Goal: Transaction & Acquisition: Purchase product/service

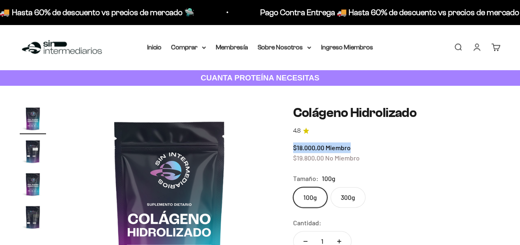
drag, startPoint x: 294, startPoint y: 150, endPoint x: 352, endPoint y: 153, distance: 58.4
click at [352, 153] on div "$18.000,00 Miembro $19.800,00 No Miembro" at bounding box center [396, 153] width 207 height 21
click at [383, 162] on div "$18.000,00 Miembro $19.800,00 No Miembro" at bounding box center [396, 153] width 207 height 21
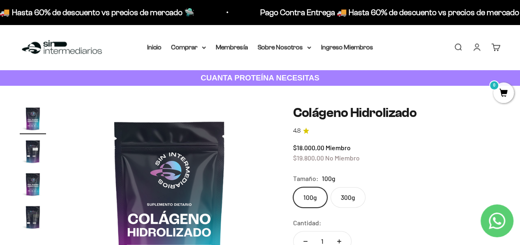
click at [480, 51] on link "Iniciar sesión" at bounding box center [476, 47] width 9 height 9
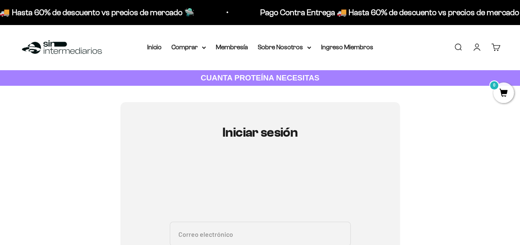
scroll to position [82, 0]
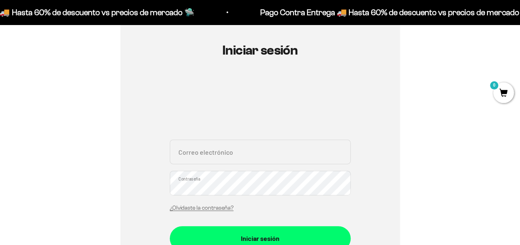
click at [190, 156] on input "Correo electrónico" at bounding box center [260, 152] width 181 height 25
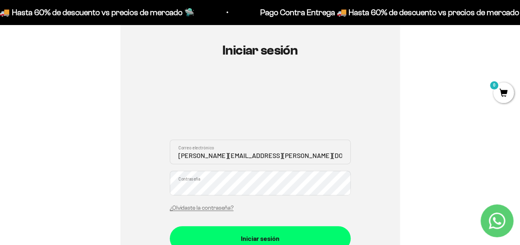
type input "[PERSON_NAME][EMAIL_ADDRESS][PERSON_NAME][DOMAIN_NAME]"
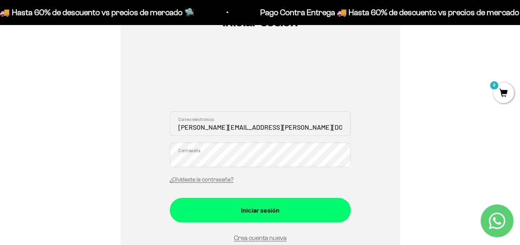
scroll to position [123, 0]
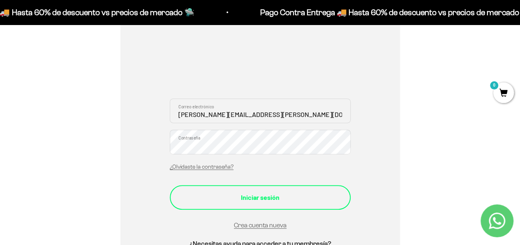
click at [247, 200] on div "Iniciar sesión" at bounding box center [260, 197] width 148 height 11
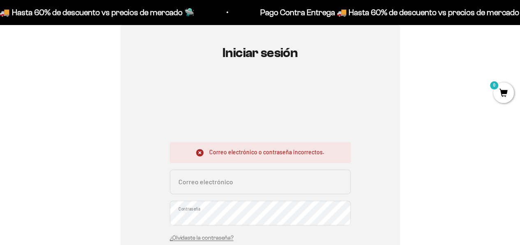
scroll to position [82, 0]
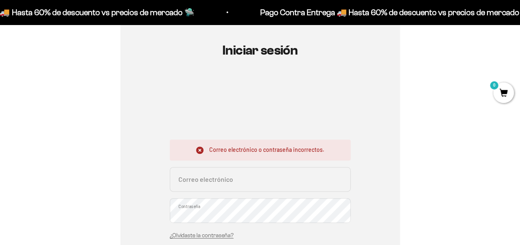
click at [203, 180] on input "Correo electrónico" at bounding box center [260, 179] width 181 height 25
type input "[PERSON_NAME][EMAIL_ADDRESS][PERSON_NAME][DOMAIN_NAME]"
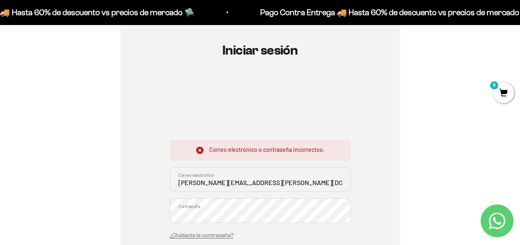
drag, startPoint x: 178, startPoint y: 185, endPoint x: 171, endPoint y: 186, distance: 7.8
click at [171, 186] on input "laura.velasquez@gmail.com" at bounding box center [260, 179] width 181 height 25
click at [265, 181] on input "laura.velasquez@gmail.com" at bounding box center [260, 179] width 181 height 25
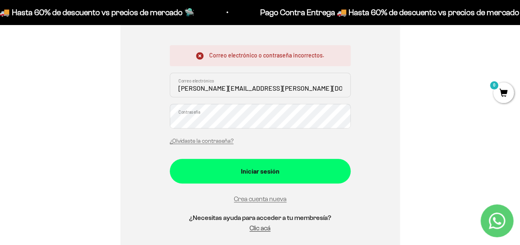
scroll to position [164, 0]
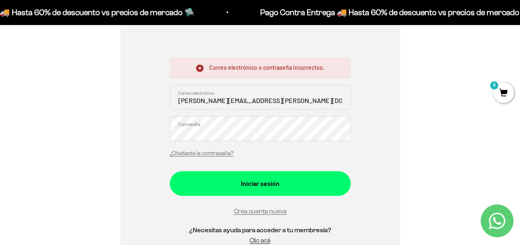
click at [170, 171] on button "Iniciar sesión" at bounding box center [260, 183] width 181 height 25
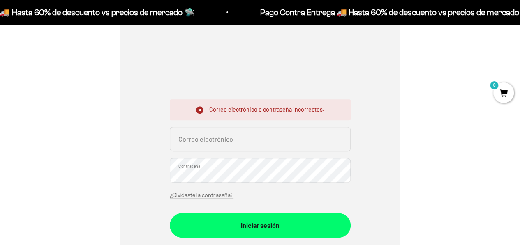
scroll to position [123, 0]
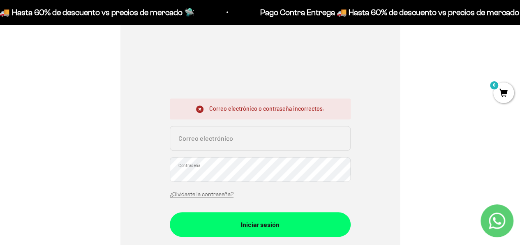
click at [209, 139] on input "Correo electrónico" at bounding box center [260, 138] width 181 height 25
click at [178, 139] on input "[PERSON_NAME][EMAIL_ADDRESS][PERSON_NAME][DOMAIN_NAME]" at bounding box center [260, 138] width 181 height 25
type input "laura.velasquez10@gmail.com"
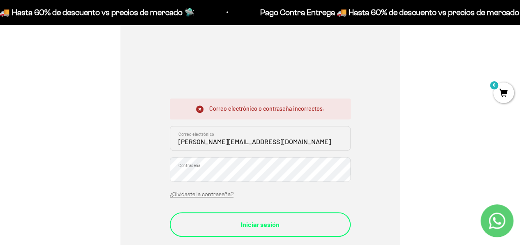
click at [250, 223] on div "Iniciar sesión" at bounding box center [260, 225] width 148 height 11
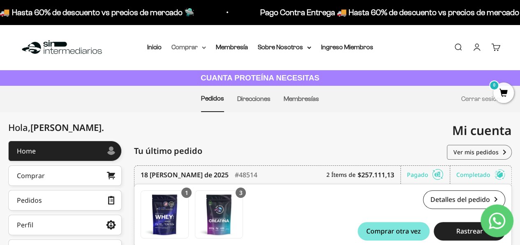
click at [204, 47] on icon at bounding box center [204, 47] width 4 height 3
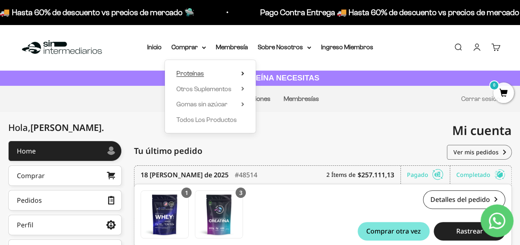
click at [241, 72] on summary "Proteínas" at bounding box center [210, 73] width 68 height 11
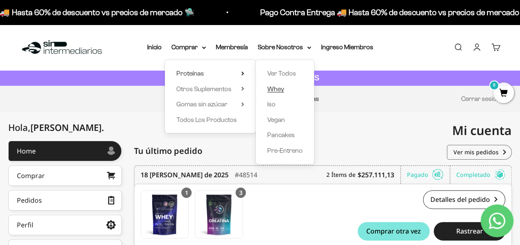
click at [281, 86] on span "Whey" at bounding box center [275, 89] width 17 height 7
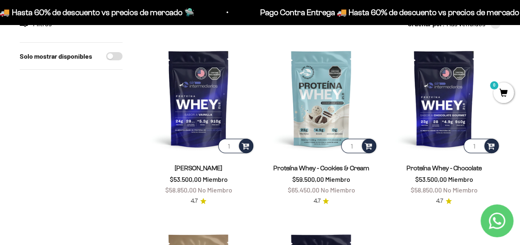
scroll to position [82, 0]
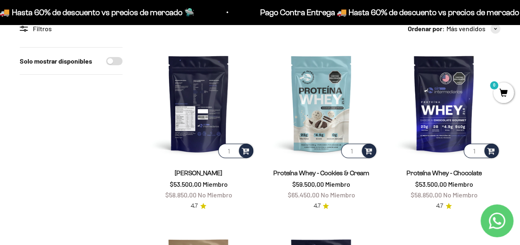
click at [196, 97] on img at bounding box center [198, 103] width 113 height 113
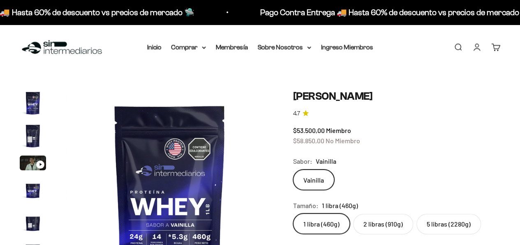
scroll to position [41, 0]
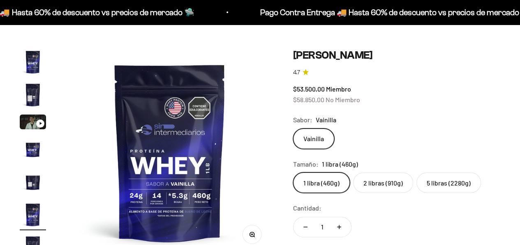
click at [377, 184] on label "2 libras (910g)" at bounding box center [383, 183] width 60 height 21
click at [293, 173] on input "2 libras (910g)" at bounding box center [293, 172] width 0 height 0
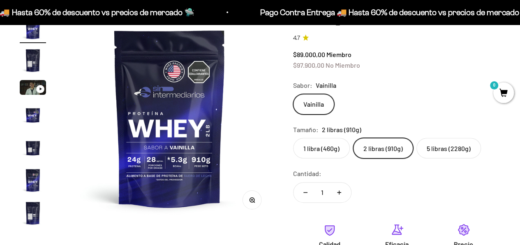
scroll to position [123, 0]
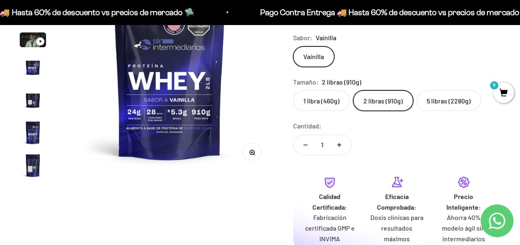
click at [342, 143] on button "Aumentar cantidad" at bounding box center [339, 145] width 24 height 20
type input "3"
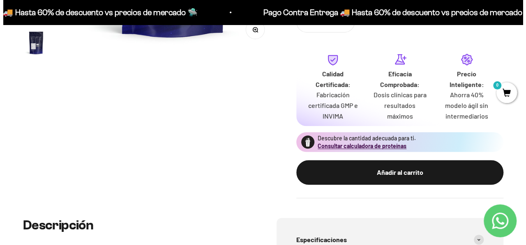
scroll to position [247, 0]
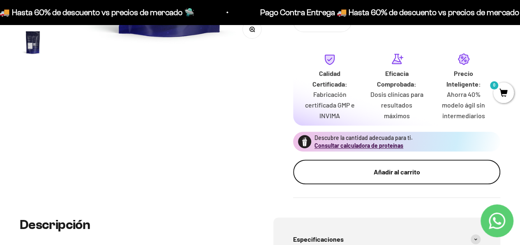
click at [353, 175] on div "Añadir al carrito" at bounding box center [397, 172] width 174 height 11
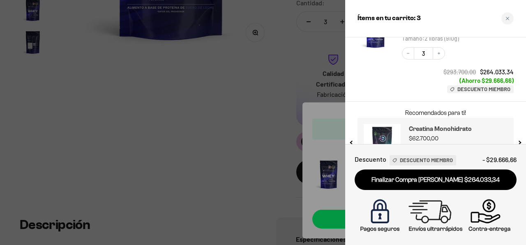
scroll to position [49, 0]
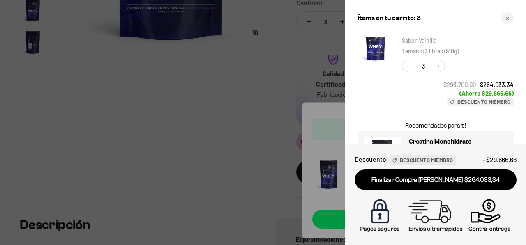
click at [475, 58] on div "Decrease quantity 3 Increase quantity $293.700,00 $264.033,34 (Ahorro $29.666,6…" at bounding box center [454, 79] width 120 height 54
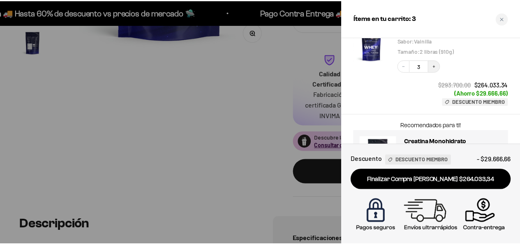
scroll to position [7, 0]
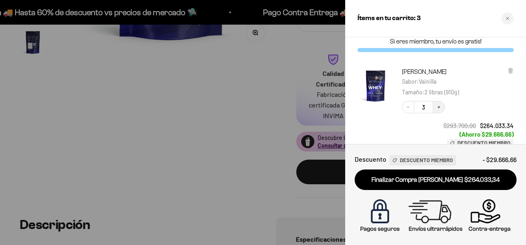
click at [440, 107] on icon "Increase quantity" at bounding box center [439, 107] width 5 height 5
click at [243, 104] on div at bounding box center [263, 122] width 526 height 245
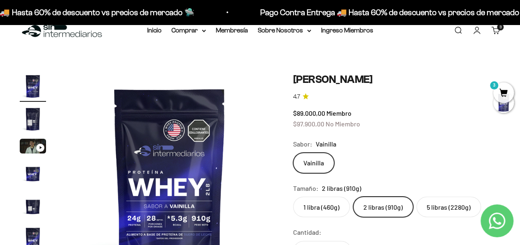
scroll to position [0, 0]
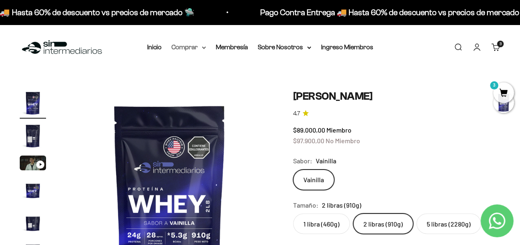
click at [198, 49] on summary "Comprar" at bounding box center [188, 47] width 35 height 11
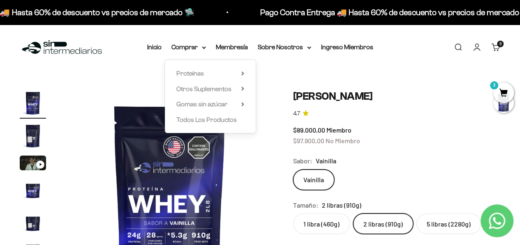
click at [247, 72] on div "Proteínas Ver Todos Whey Iso Vegan" at bounding box center [210, 96] width 91 height 73
click at [244, 72] on div "Proteínas Ver Todos Whey Iso Vegan" at bounding box center [210, 96] width 91 height 73
click at [241, 72] on summary "Proteínas" at bounding box center [210, 73] width 68 height 11
click at [241, 94] on summary "Otros Suplementos" at bounding box center [210, 89] width 68 height 11
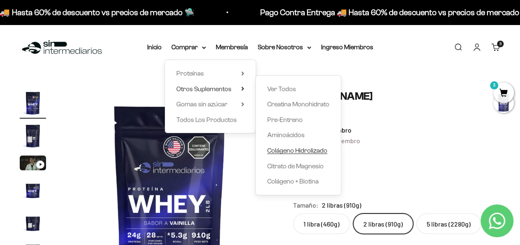
click at [289, 152] on span "Colágeno Hidrolizado" at bounding box center [297, 150] width 60 height 7
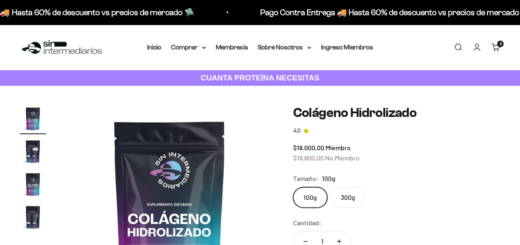
click at [475, 48] on link "Cuenta" at bounding box center [476, 47] width 9 height 9
click at [297, 143] on div "$18.000,00 Miembro $19.800,00 No Miembro" at bounding box center [396, 153] width 207 height 21
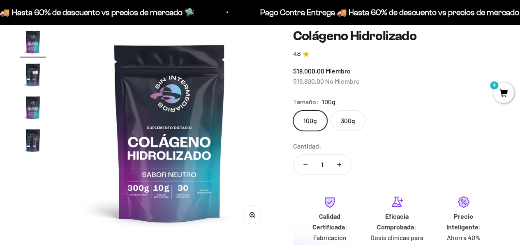
scroll to position [41, 0]
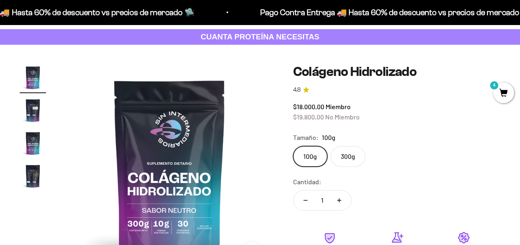
click at [345, 155] on label "300g" at bounding box center [348, 156] width 35 height 21
click at [293, 146] on input "300g" at bounding box center [293, 146] width 0 height 0
click at [312, 156] on label "100g" at bounding box center [310, 156] width 34 height 21
click at [293, 146] on input "100g" at bounding box center [293, 146] width 0 height 0
click at [339, 202] on icon "Aumentar cantidad" at bounding box center [339, 201] width 4 height 4
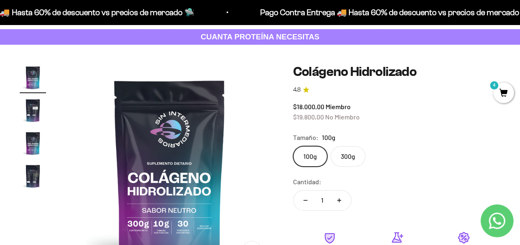
type input "2"
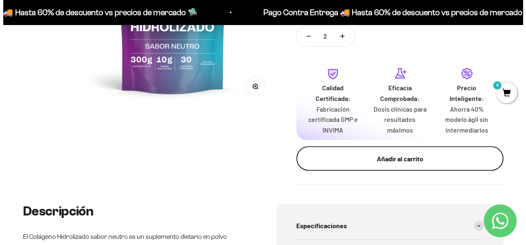
scroll to position [123, 0]
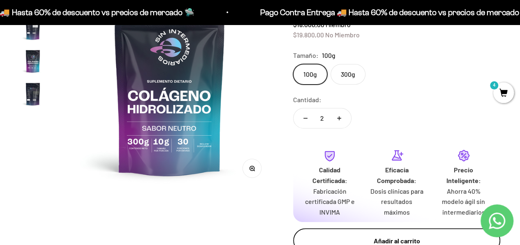
click at [340, 236] on button "Añadir al carrito" at bounding box center [396, 241] width 207 height 25
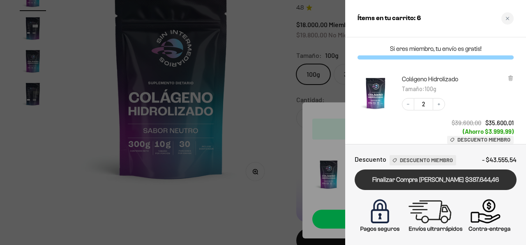
click at [401, 181] on link "Finalizar Compra Segura $387.644,46" at bounding box center [436, 180] width 162 height 21
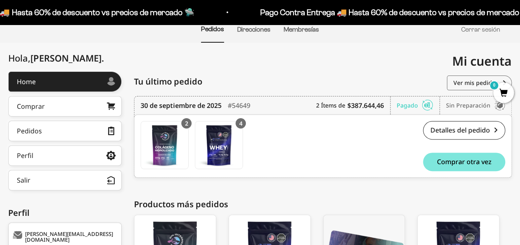
scroll to position [82, 0]
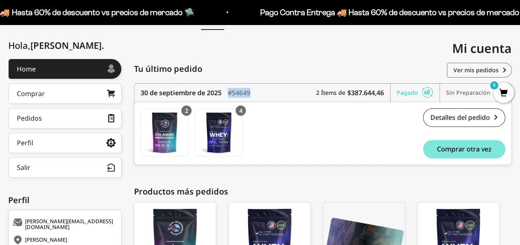
drag, startPoint x: 229, startPoint y: 91, endPoint x: 255, endPoint y: 94, distance: 26.9
click at [255, 94] on div "[DATE] #54649 2 Ítems de $387.644,46 Pagado Sin preparación" at bounding box center [323, 93] width 365 height 18
copy div "#54649"
click at [260, 90] on div "30 de septiembre de 2025 #54649 2 Ítems de $387.644,46 Pagado Sin preparación" at bounding box center [323, 93] width 365 height 18
click at [479, 51] on span "Mi cuenta" at bounding box center [482, 48] width 60 height 17
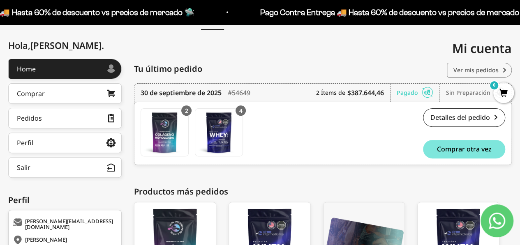
click at [496, 67] on link "Ver mis pedidos" at bounding box center [479, 70] width 65 height 15
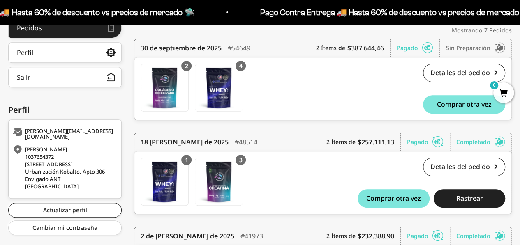
scroll to position [123, 0]
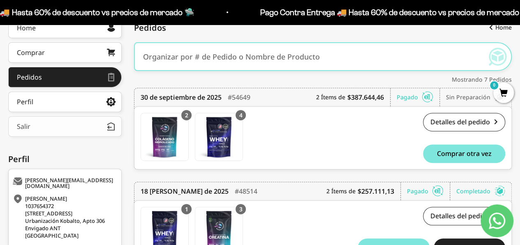
click at [37, 125] on button "Salir" at bounding box center [64, 126] width 113 height 21
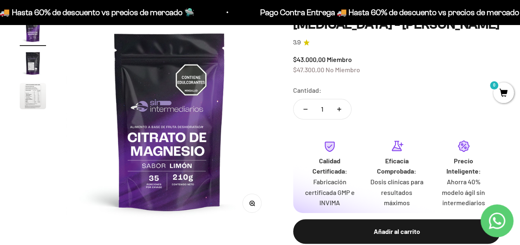
scroll to position [41, 0]
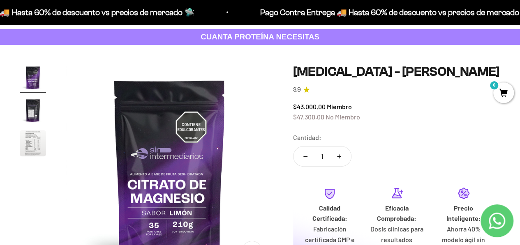
click at [32, 141] on img "Ir al artículo 3" at bounding box center [33, 143] width 26 height 26
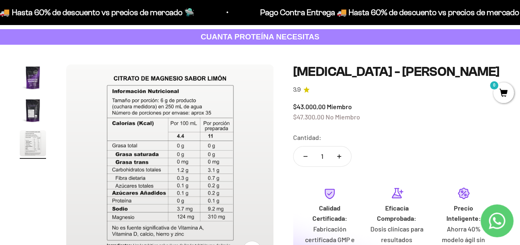
scroll to position [82, 0]
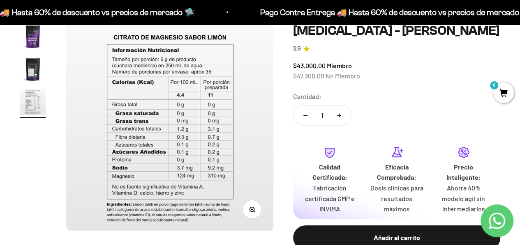
click at [249, 207] on icon "button" at bounding box center [252, 210] width 6 height 6
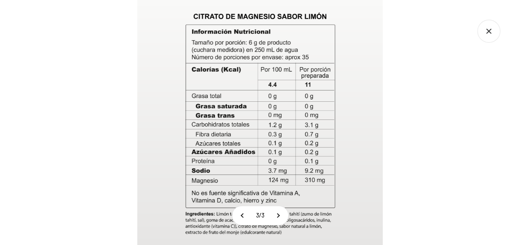
click at [76, 72] on div at bounding box center [260, 122] width 520 height 245
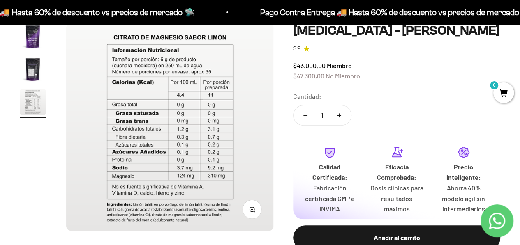
scroll to position [0, 0]
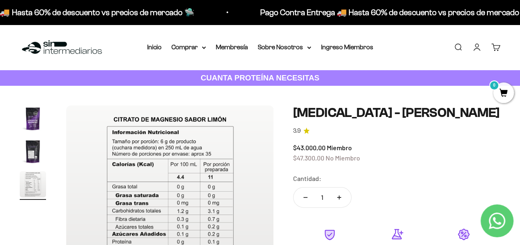
click at [25, 119] on img "Ir al artículo 1" at bounding box center [33, 119] width 26 height 26
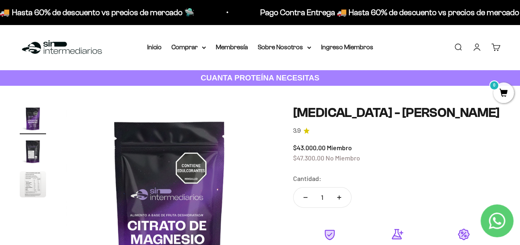
click at [27, 153] on img "Ir al artículo 2" at bounding box center [33, 152] width 26 height 26
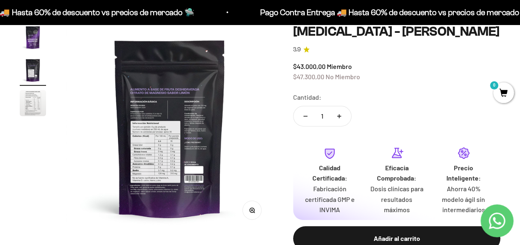
scroll to position [82, 0]
